Goal: Task Accomplishment & Management: Manage account settings

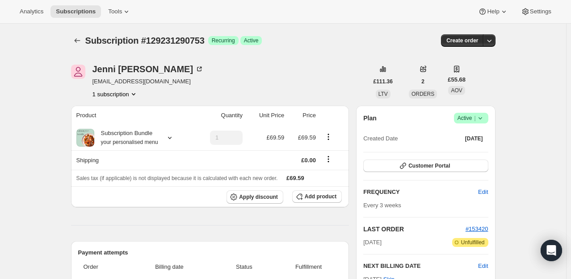
click at [477, 119] on icon at bounding box center [479, 118] width 9 height 9
click at [480, 138] on span "Pause subscription" at bounding box center [472, 135] width 49 height 7
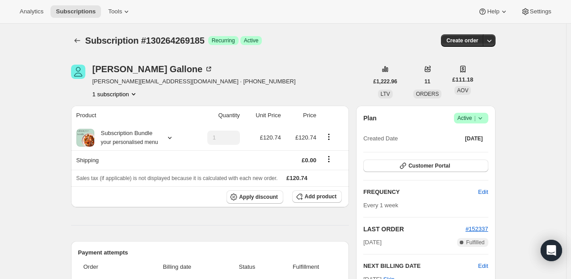
click at [482, 117] on icon at bounding box center [479, 118] width 9 height 9
click at [463, 147] on span "Cancel subscription" at bounding box center [473, 150] width 50 height 7
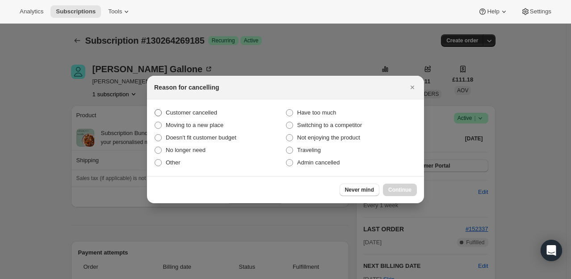
click at [203, 114] on span "Customer cancelled" at bounding box center [191, 112] width 51 height 7
click at [155, 110] on input "Customer cancelled" at bounding box center [154, 109] width 0 height 0
radio input "true"
click at [397, 184] on button "Continue" at bounding box center [400, 190] width 34 height 13
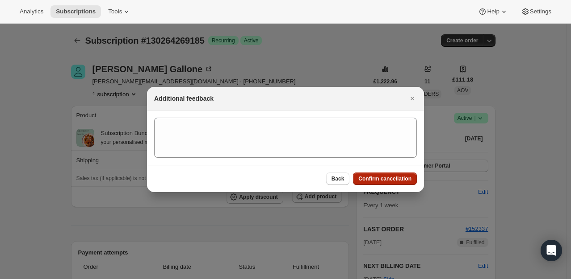
click at [397, 184] on button "Confirm cancellation" at bounding box center [385, 179] width 64 height 13
